Goal: Information Seeking & Learning: Learn about a topic

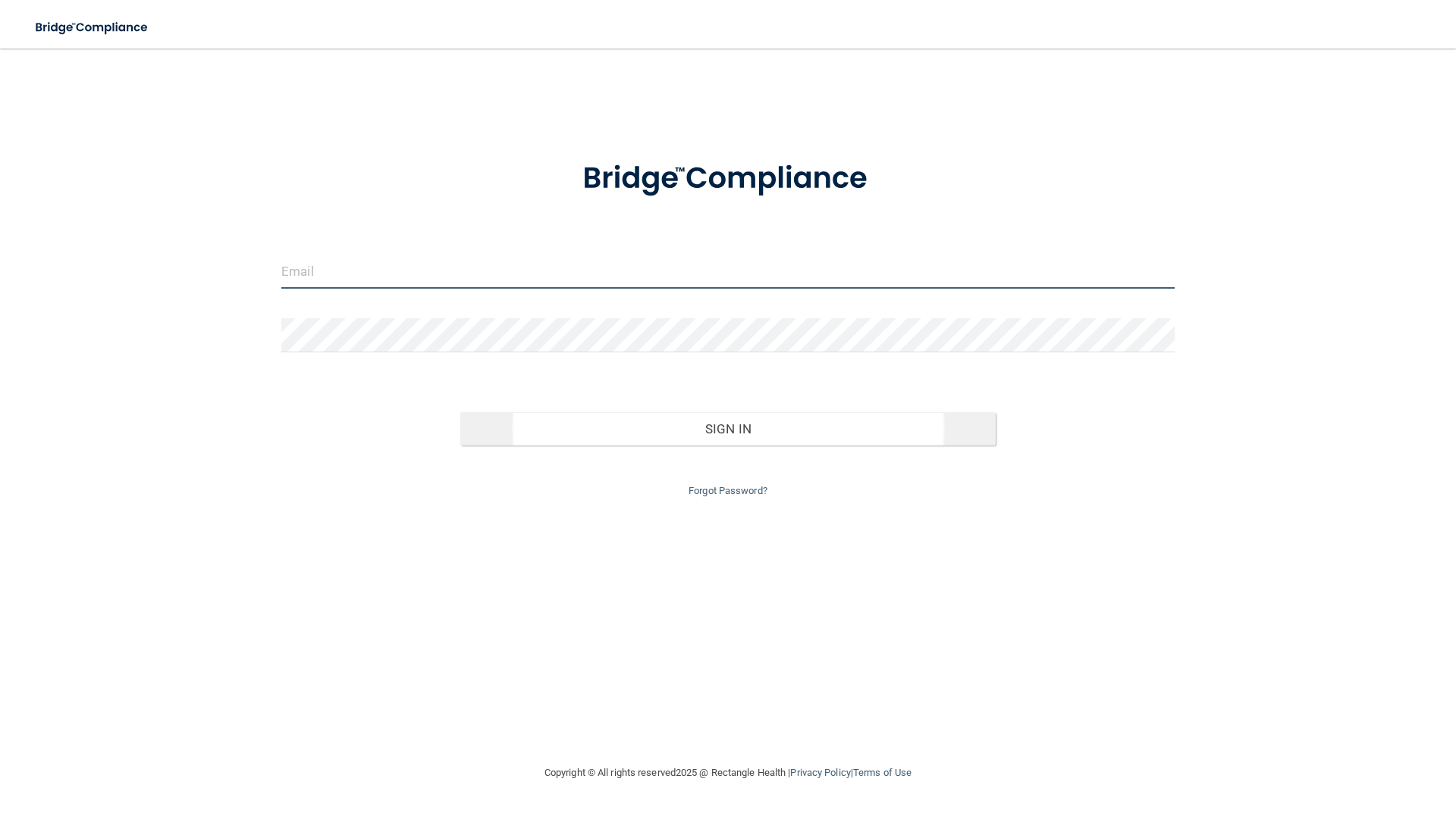
type input "[EMAIL_ADDRESS][DOMAIN_NAME]"
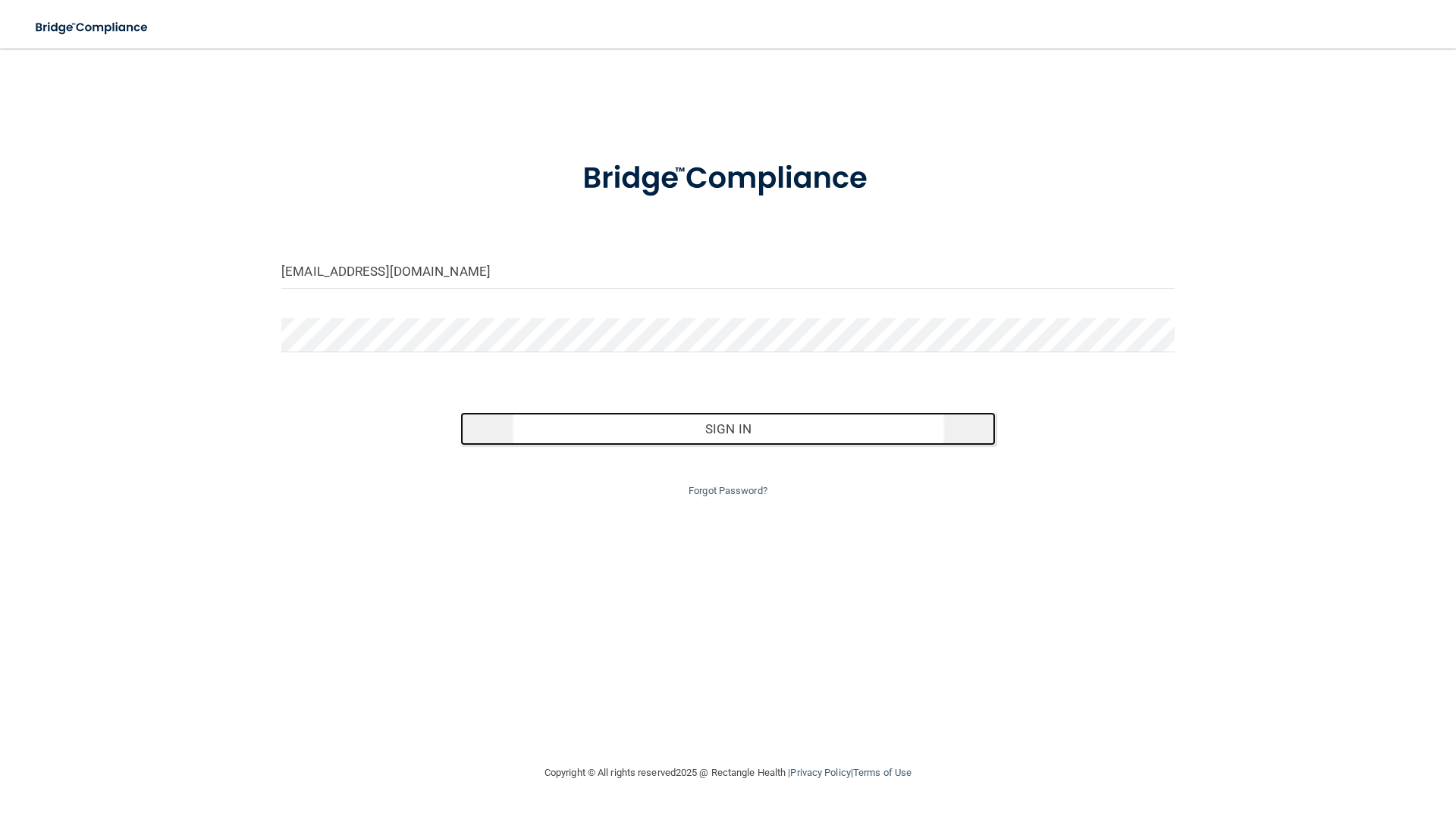
click at [681, 431] on button "Sign In" at bounding box center [728, 429] width 536 height 34
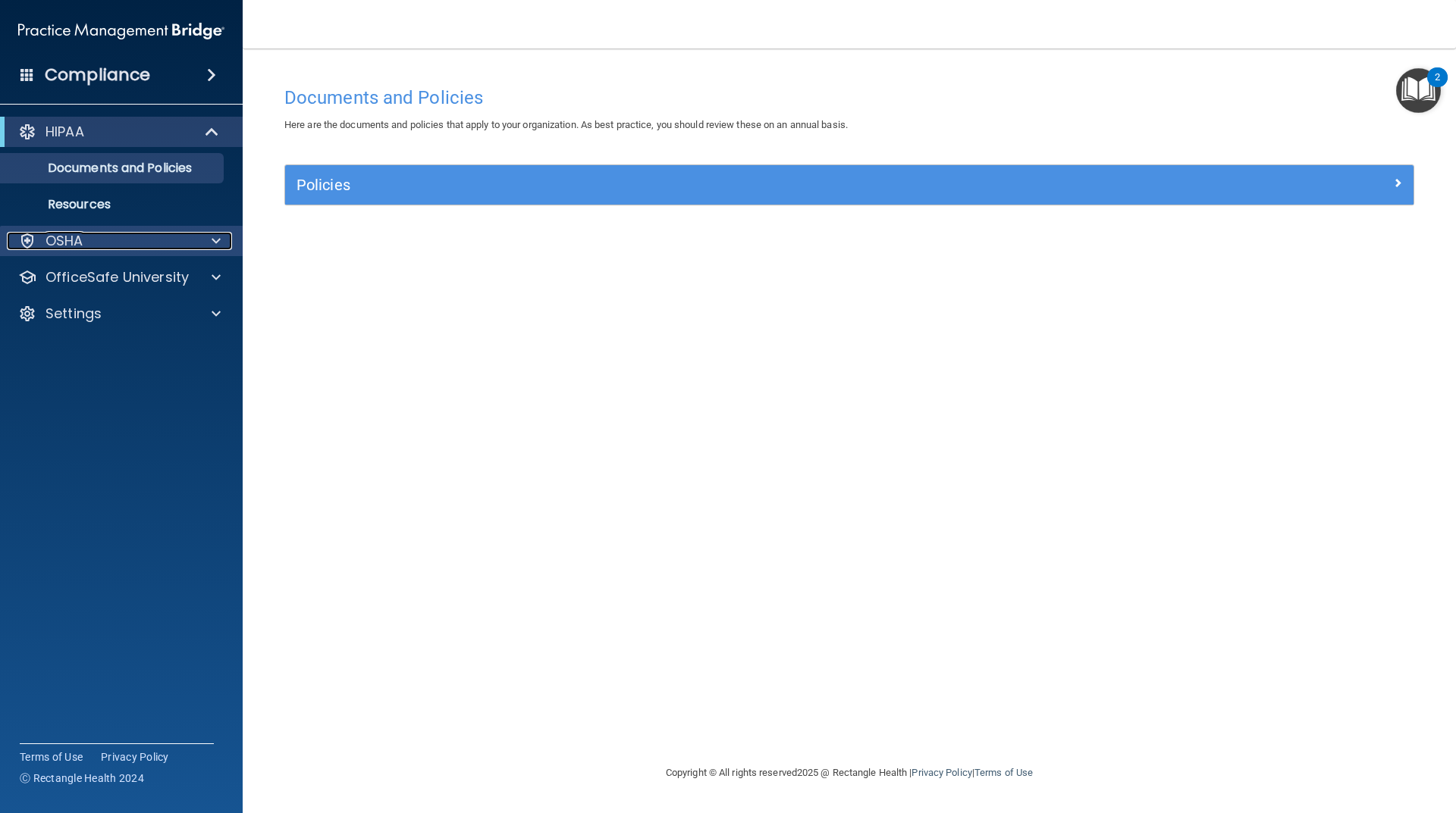
click at [180, 235] on div "OSHA" at bounding box center [100, 241] width 188 height 18
click at [176, 248] on div "OSHA" at bounding box center [100, 241] width 188 height 18
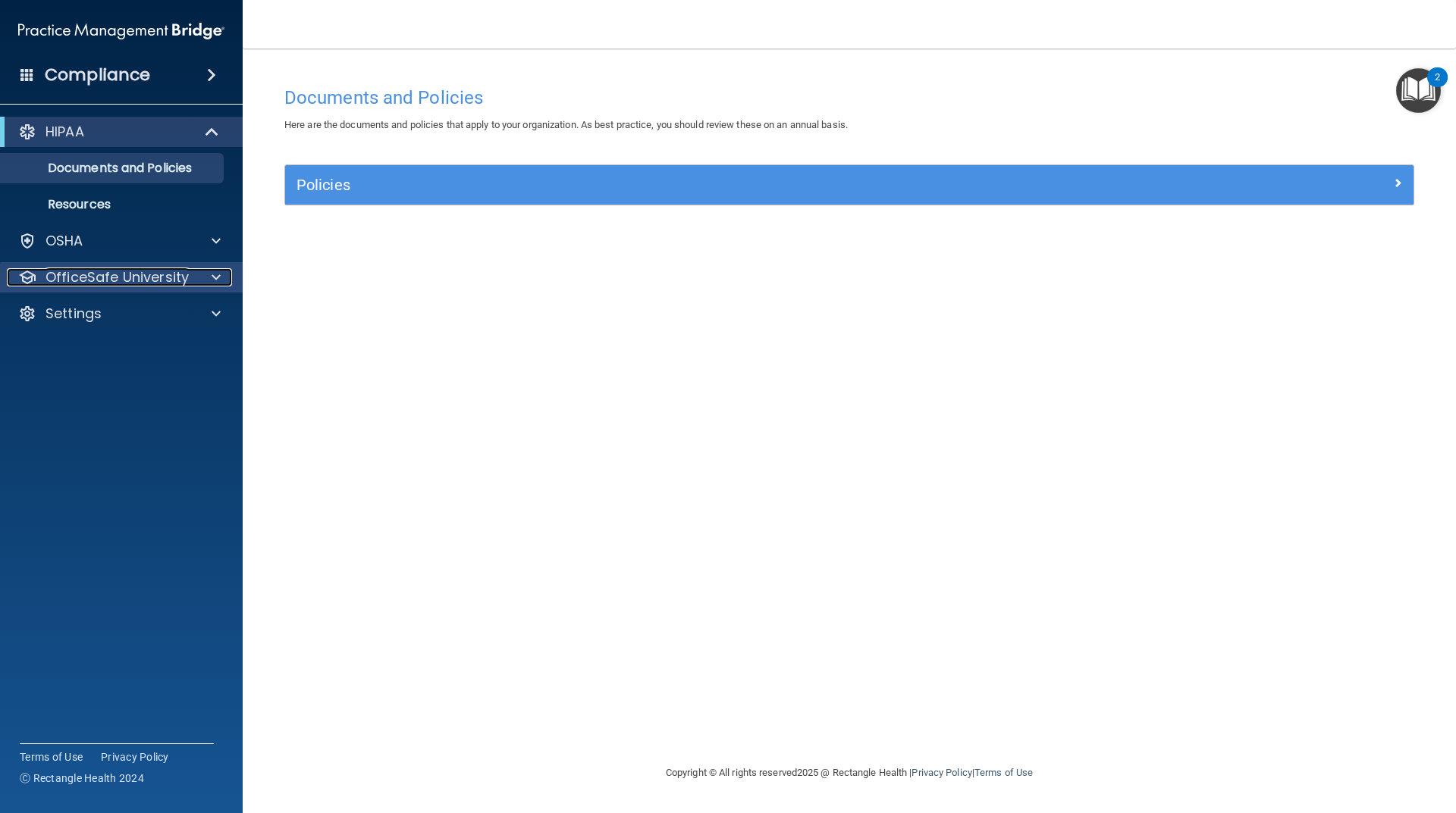
click at [190, 277] on div "OfficeSafe University" at bounding box center [100, 277] width 188 height 18
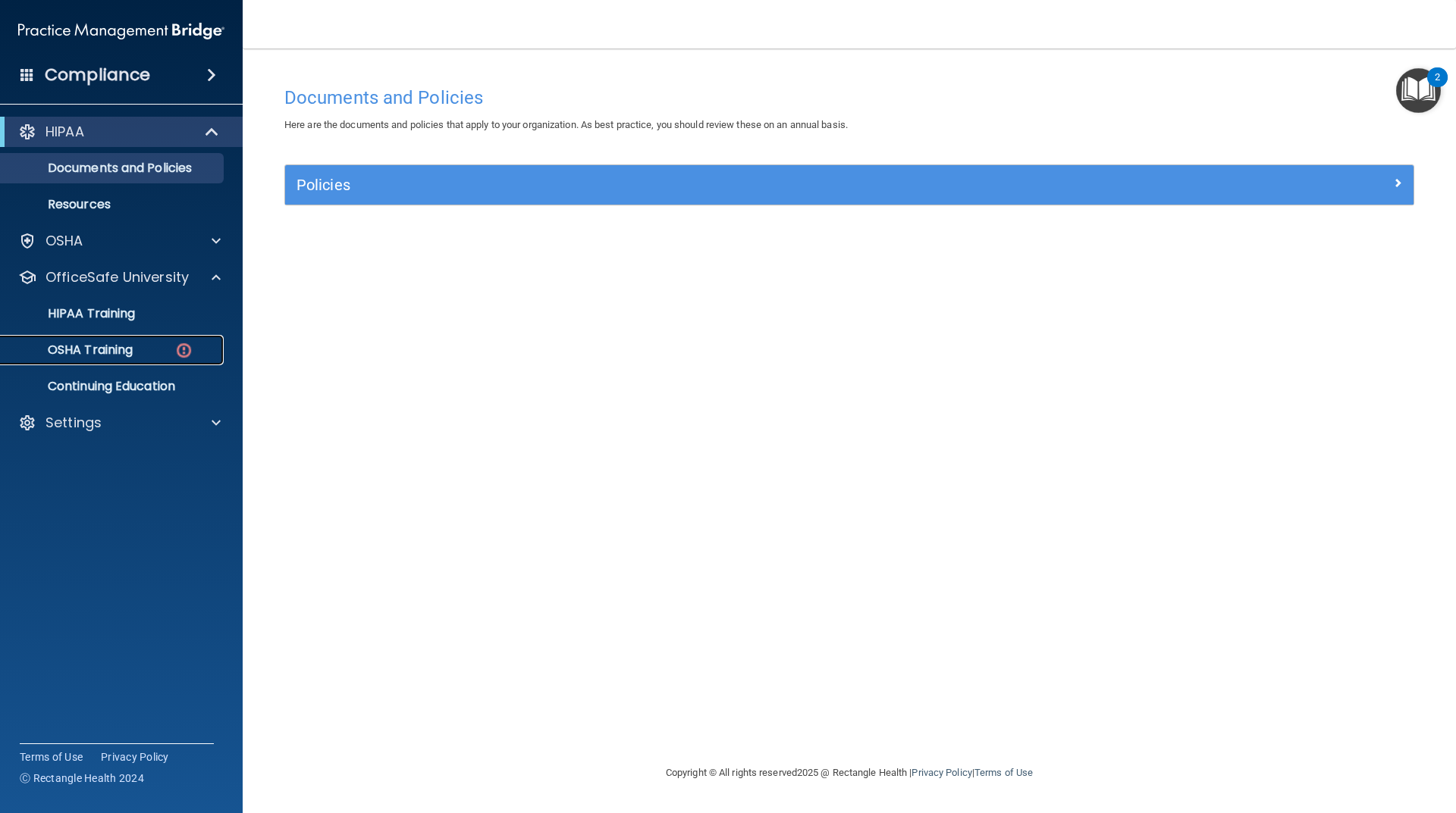
click at [173, 345] on div "OSHA Training" at bounding box center [113, 349] width 207 height 16
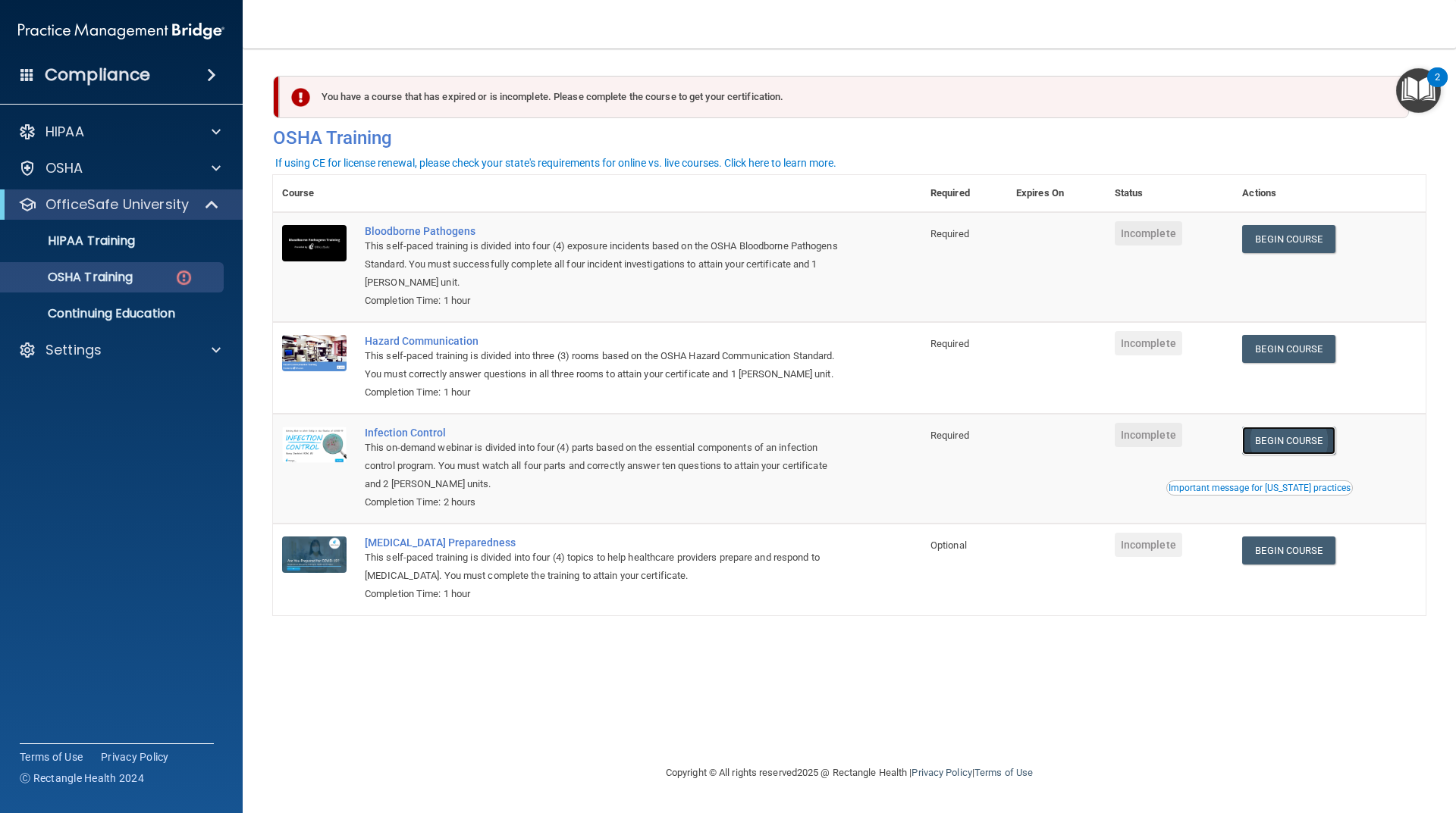
click at [1270, 437] on link "Begin Course" at bounding box center [1288, 441] width 92 height 28
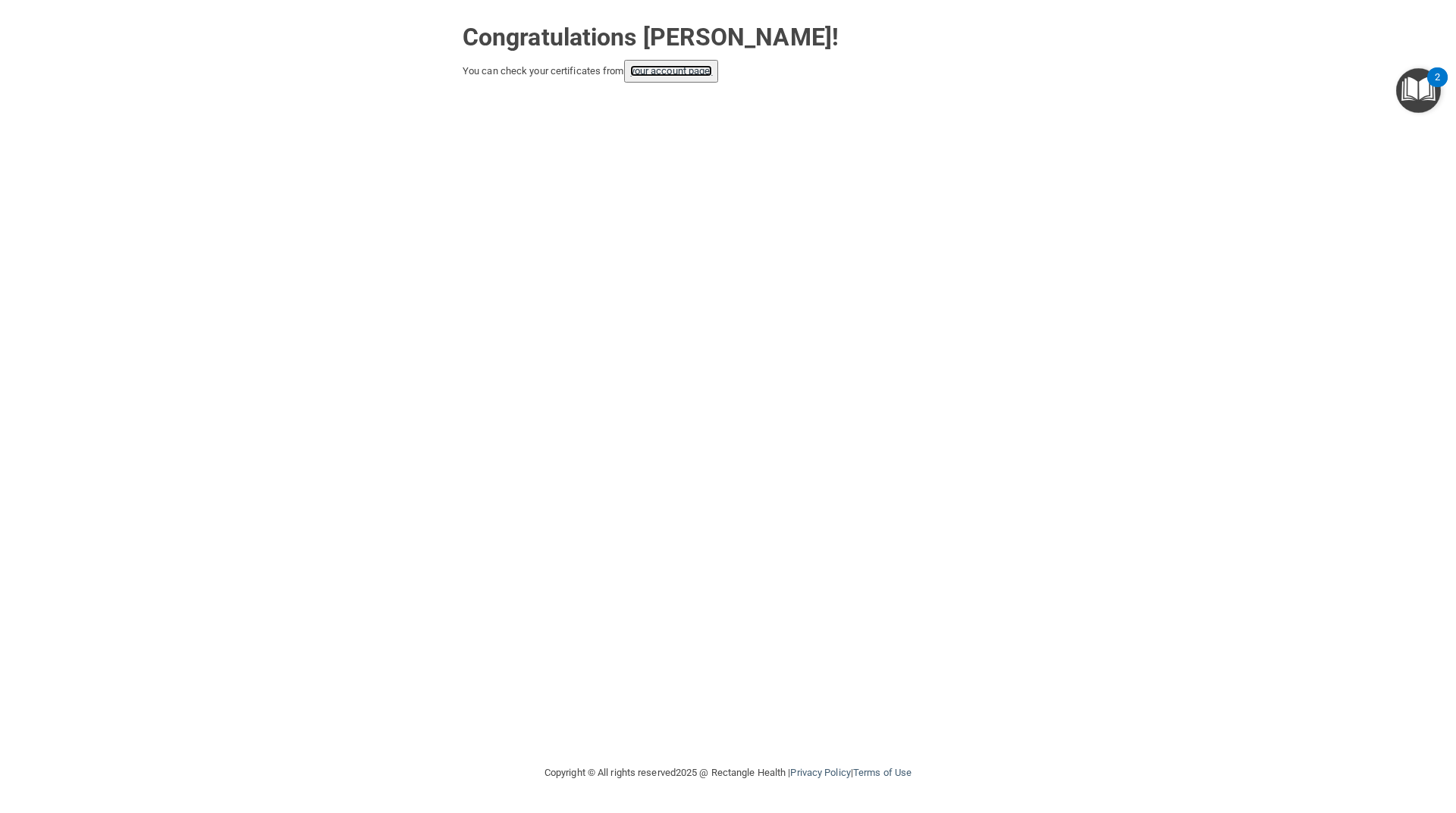
click at [710, 72] on link "your account page!" at bounding box center [671, 70] width 83 height 11
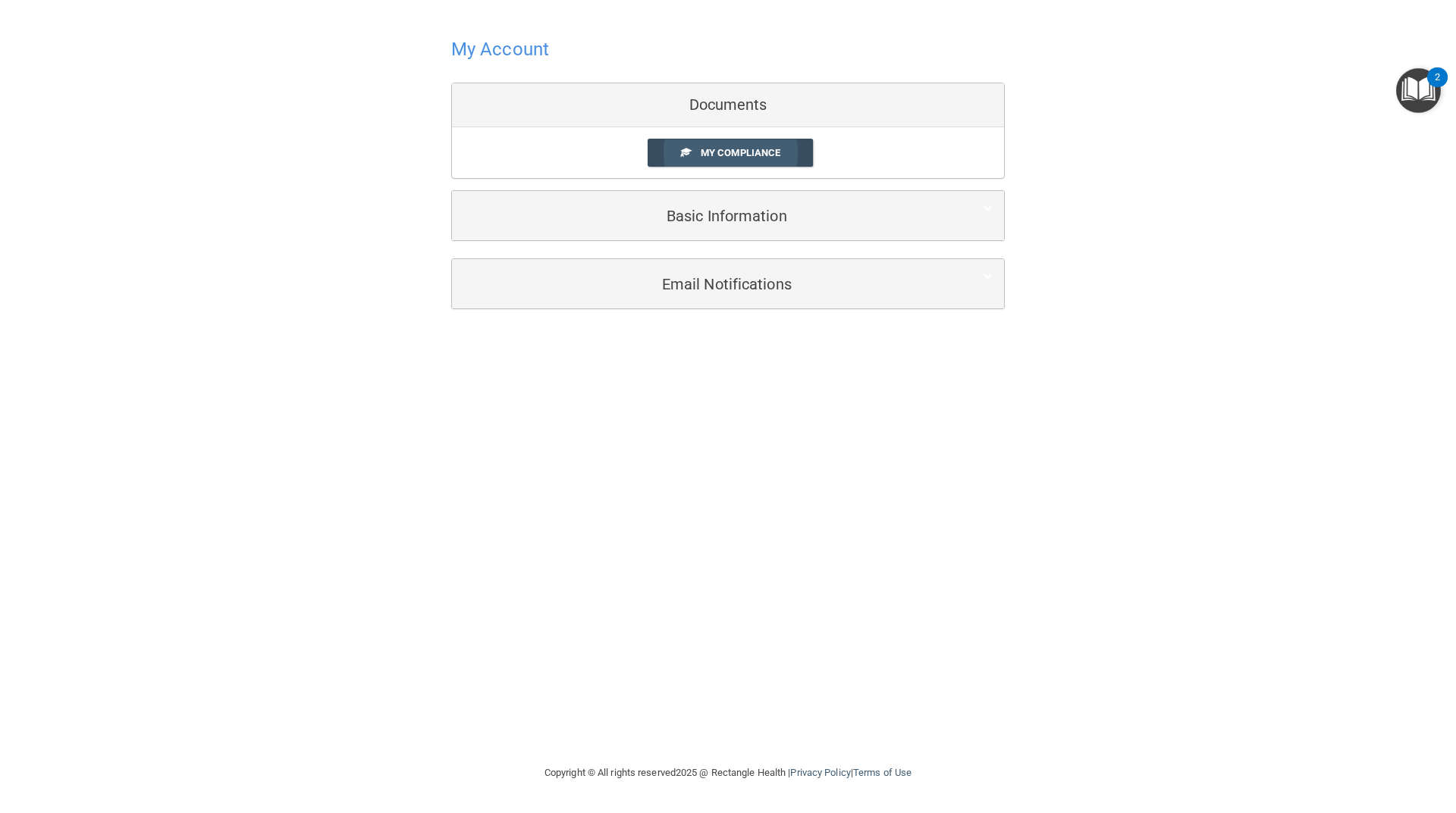
click at [752, 160] on link "My Compliance" at bounding box center [730, 152] width 166 height 28
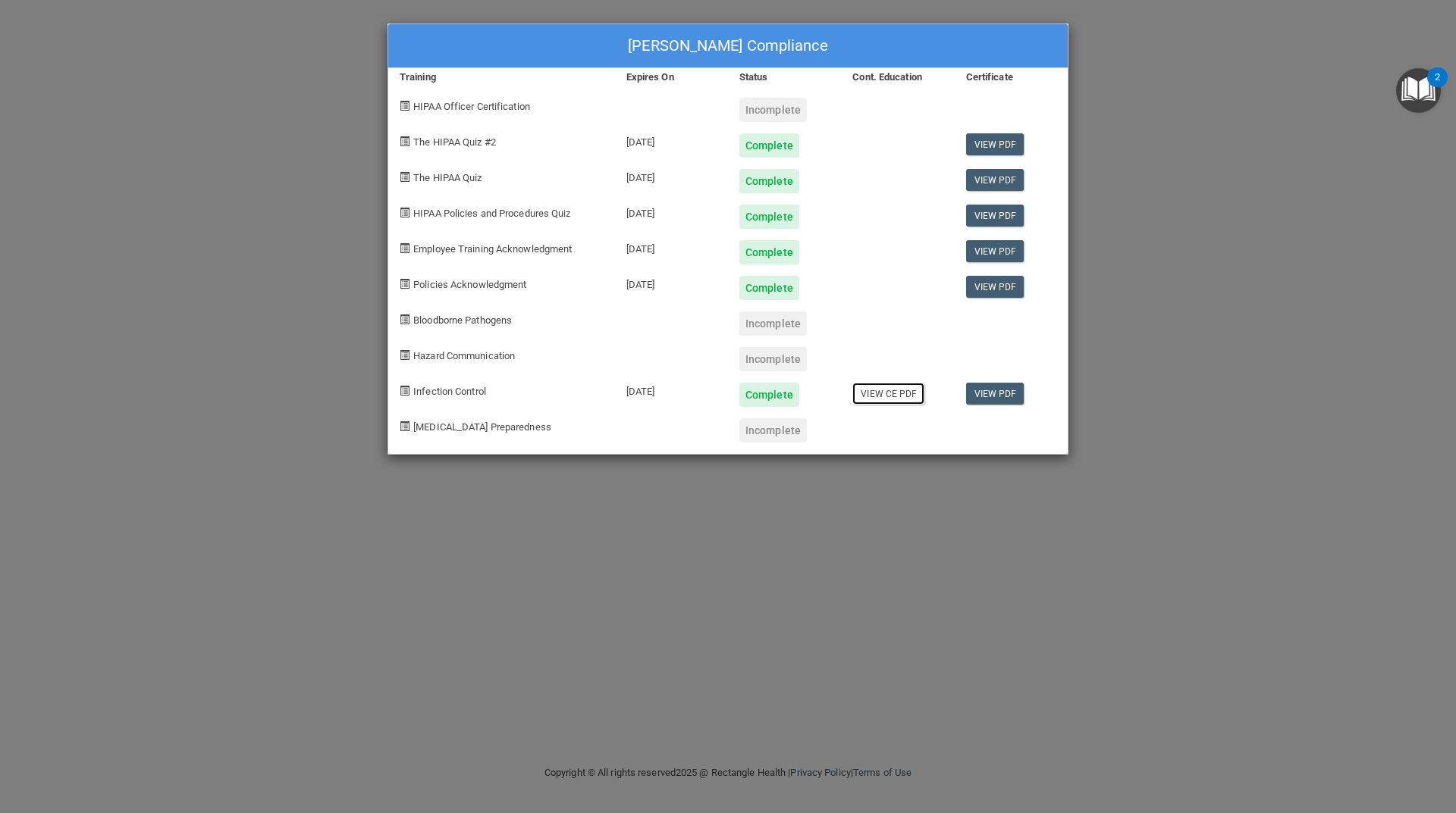
click at [905, 398] on link "View CE PDF" at bounding box center [888, 393] width 72 height 22
